Goal: Use online tool/utility: Use online tool/utility

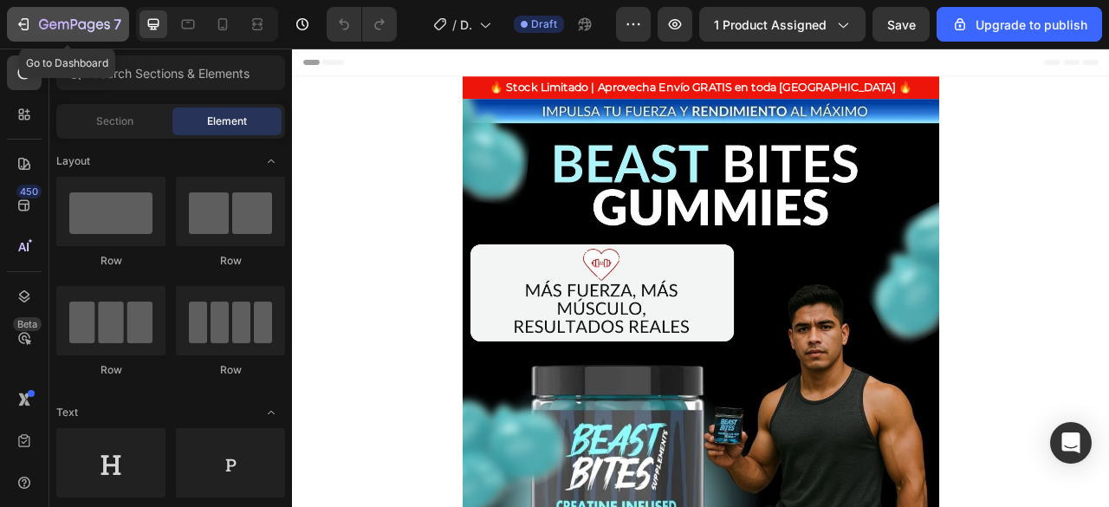
click at [33, 27] on div "7" at bounding box center [68, 24] width 107 height 21
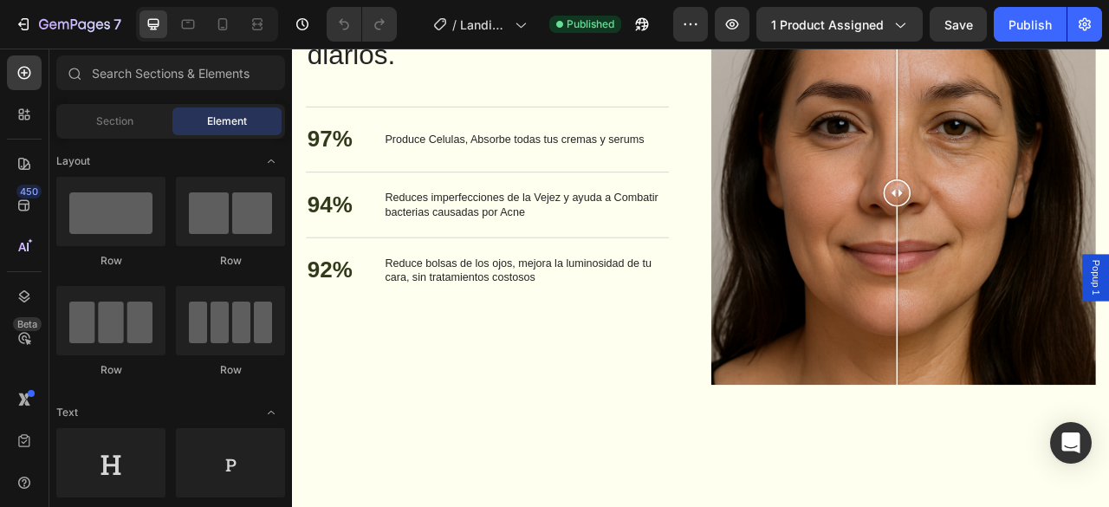
scroll to position [3681, 0]
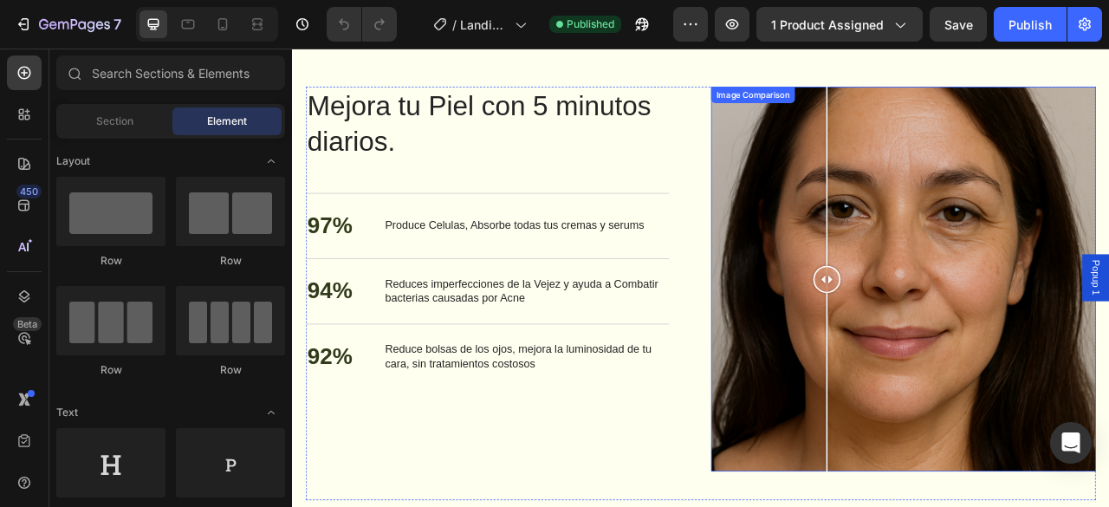
drag, startPoint x: 1060, startPoint y: 333, endPoint x: 1018, endPoint y: 379, distance: 61.9
click at [989, 379] on div at bounding box center [971, 341] width 35 height 489
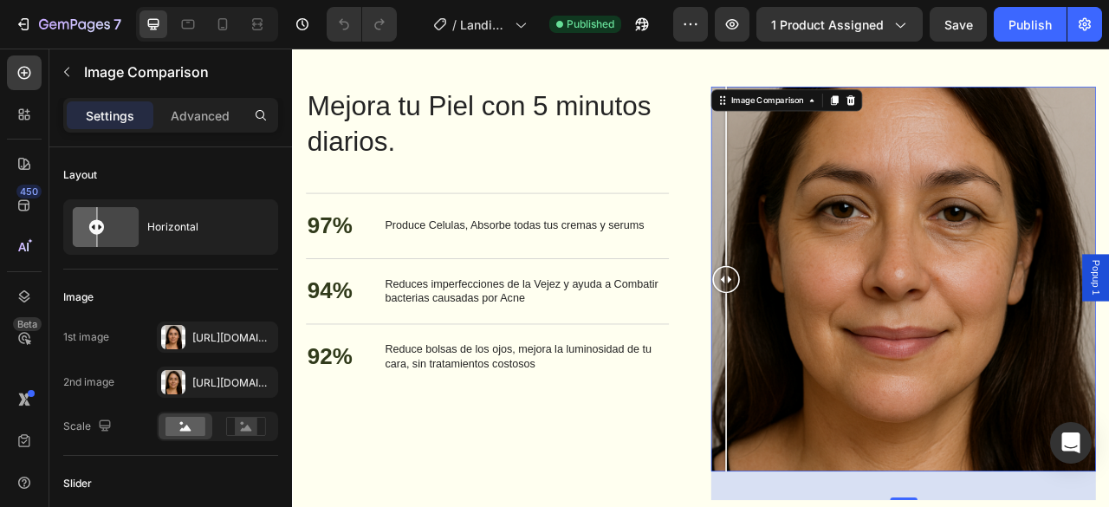
drag, startPoint x: 1017, startPoint y: 339, endPoint x: 821, endPoint y: 393, distance: 203.0
click at [826, 393] on div at bounding box center [843, 341] width 35 height 489
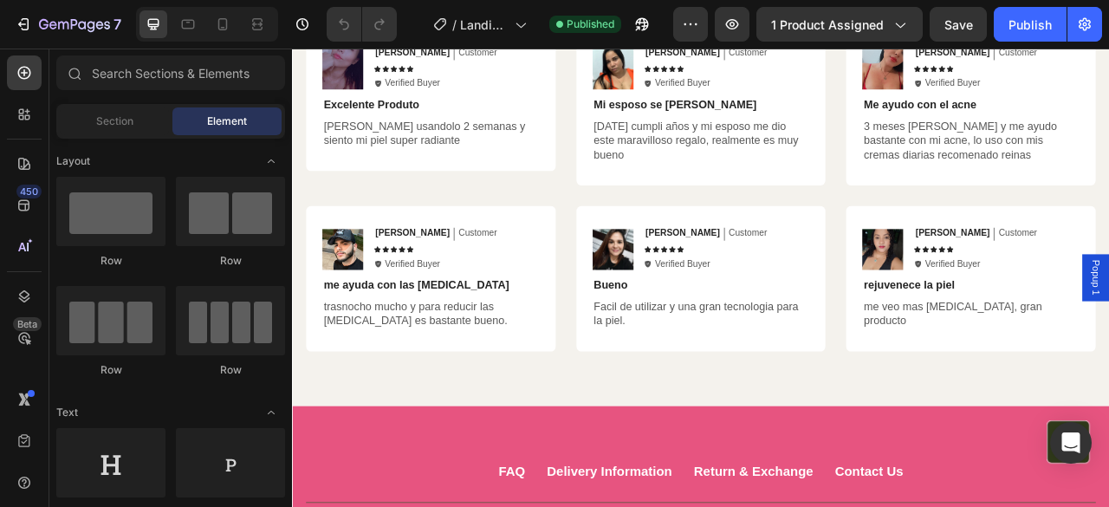
scroll to position [5772, 0]
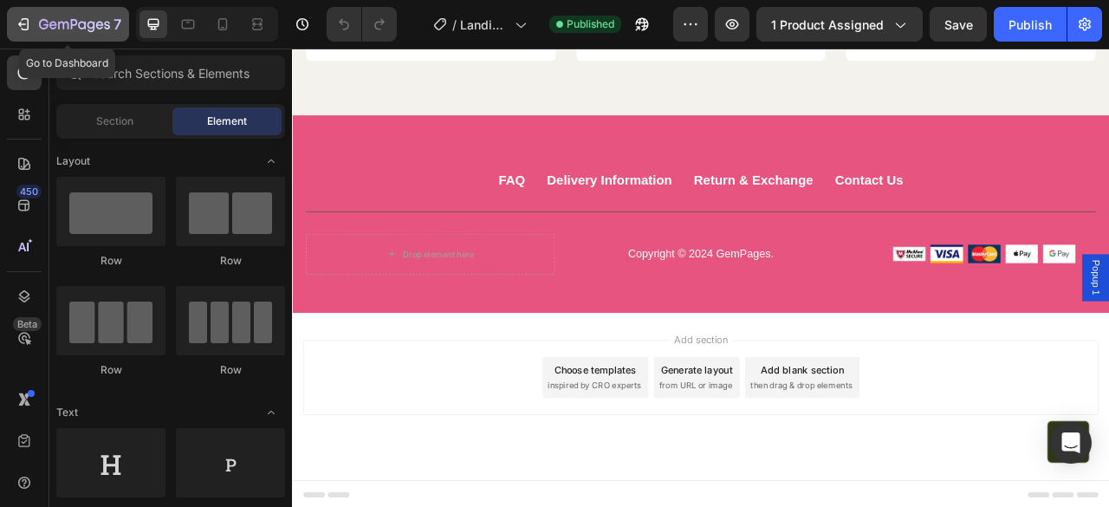
click at [17, 27] on icon "button" at bounding box center [23, 24] width 17 height 17
